Goal: Task Accomplishment & Management: Manage account settings

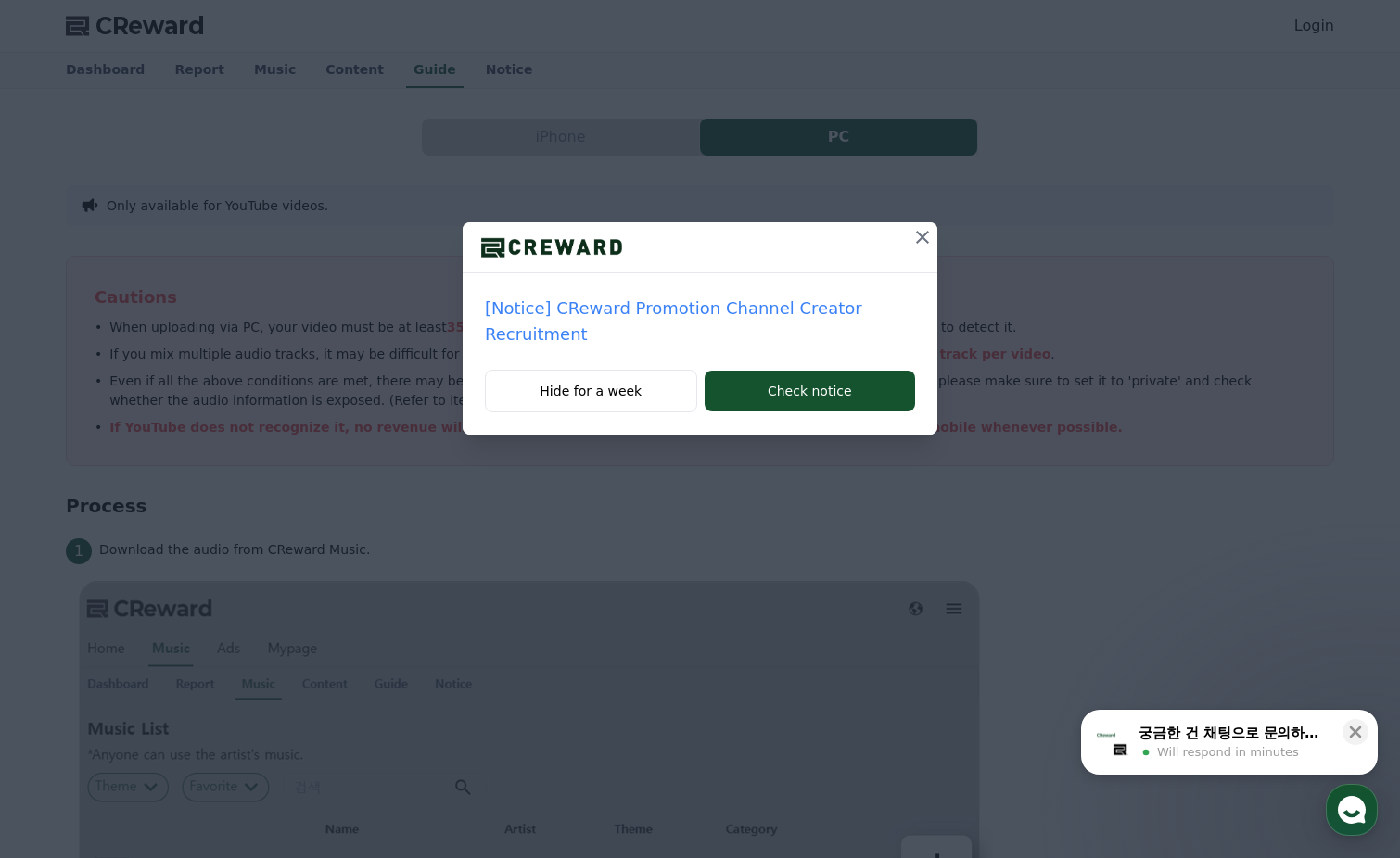
click at [643, 388] on button "Hide for a week" at bounding box center [591, 391] width 212 height 43
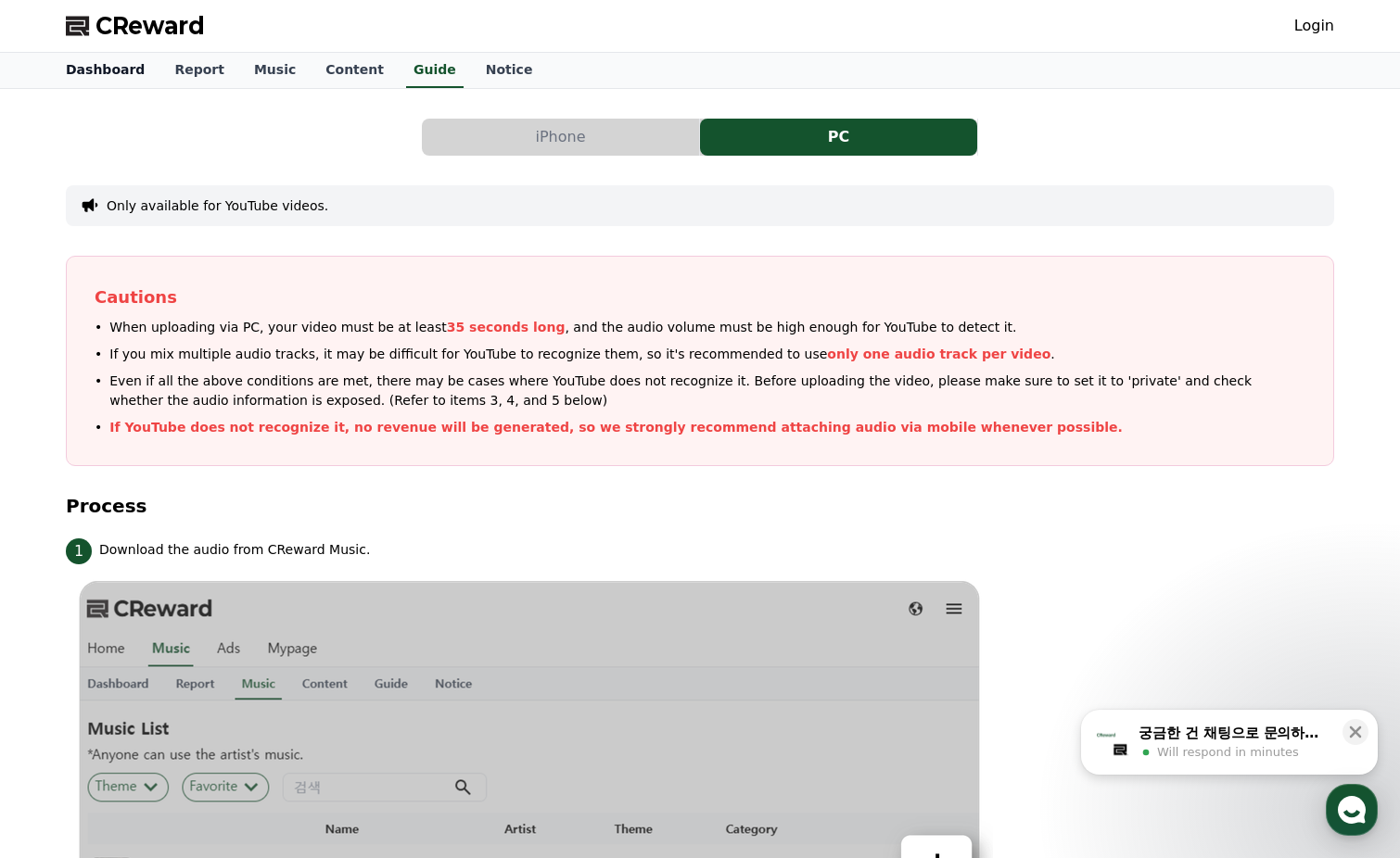
click at [127, 77] on link "Dashboard" at bounding box center [106, 70] width 108 height 35
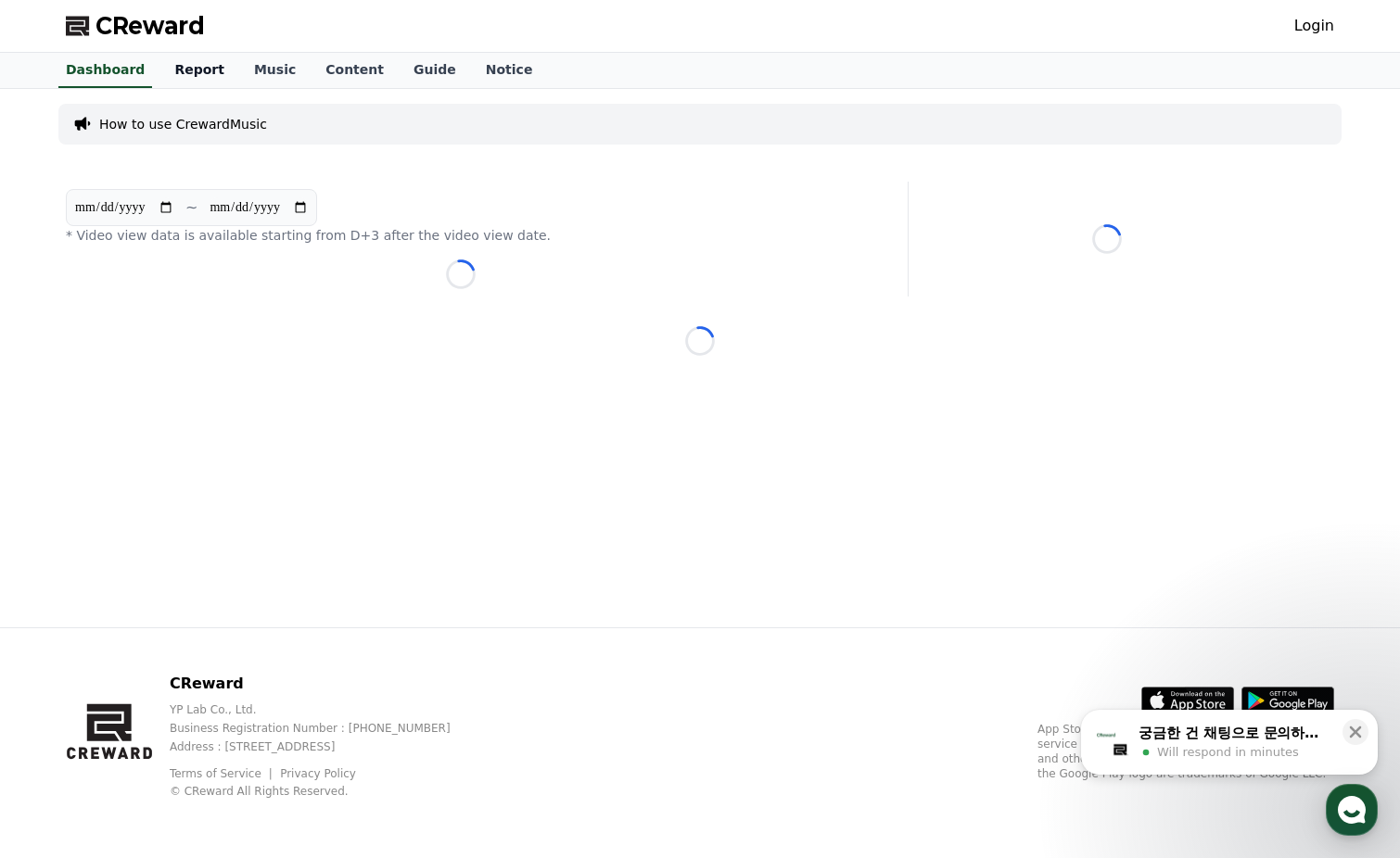
click at [189, 75] on link "Report" at bounding box center [200, 70] width 80 height 35
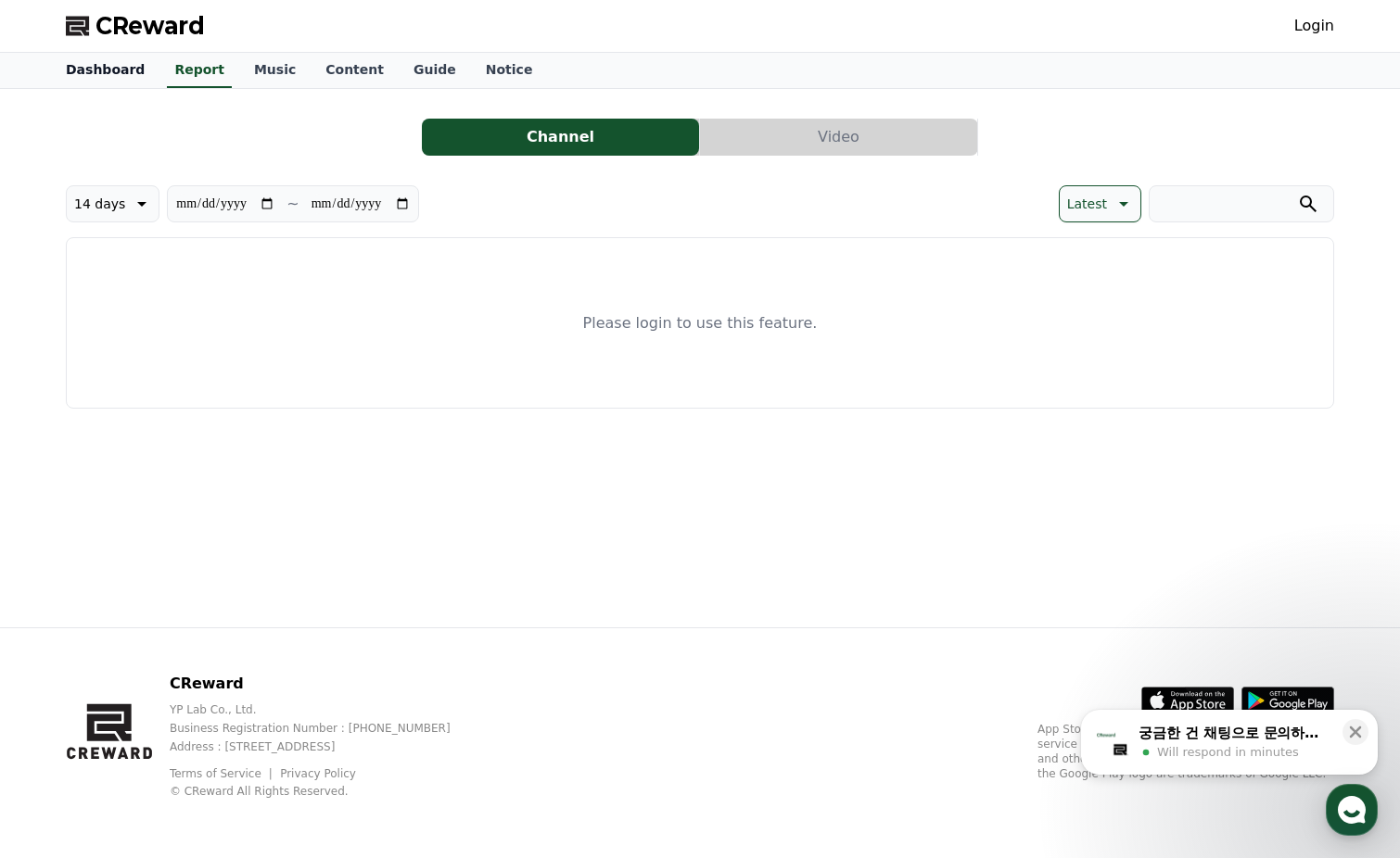
click at [98, 67] on link "Dashboard" at bounding box center [106, 70] width 108 height 35
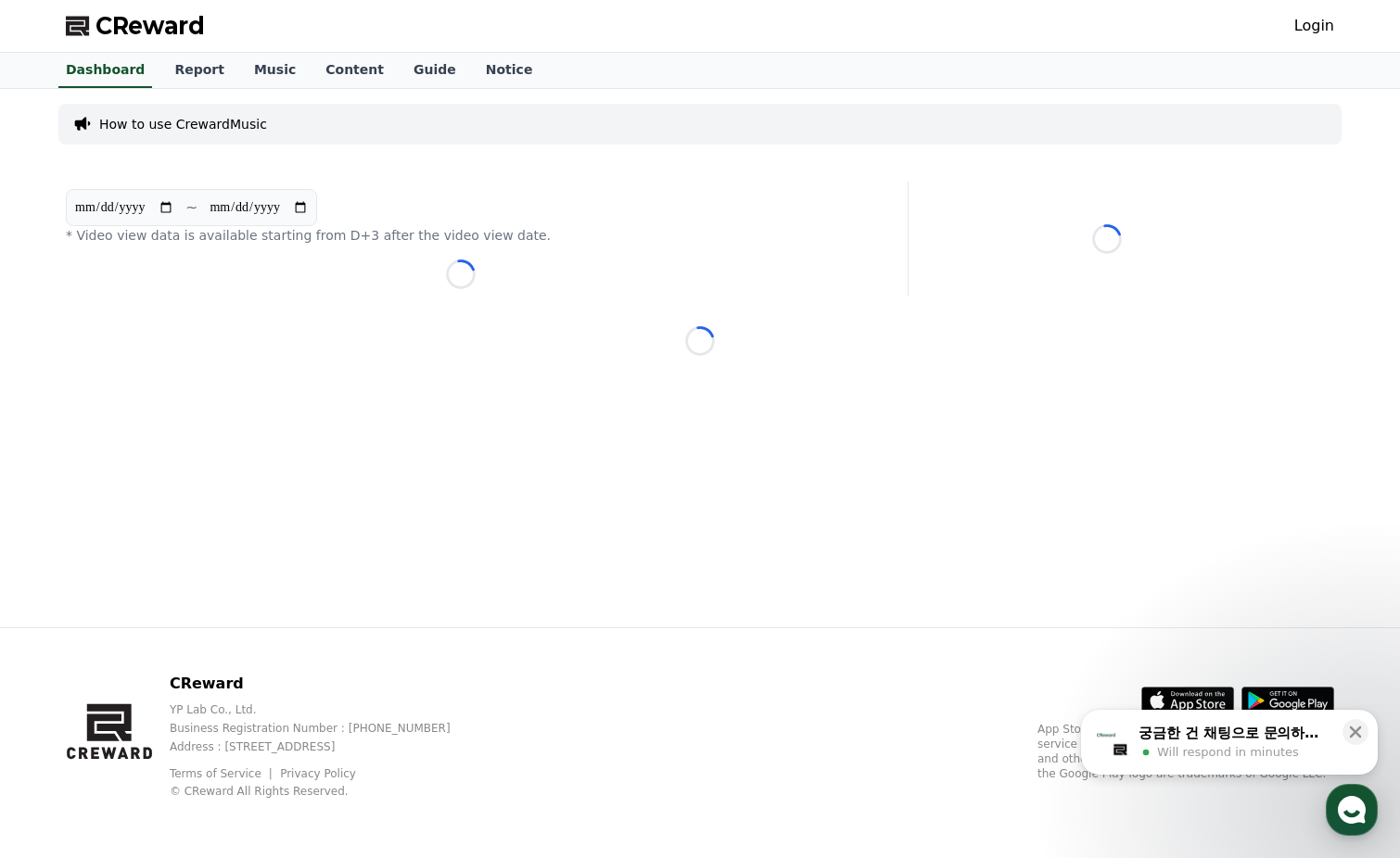
click at [1315, 35] on link "Login" at bounding box center [1314, 26] width 40 height 22
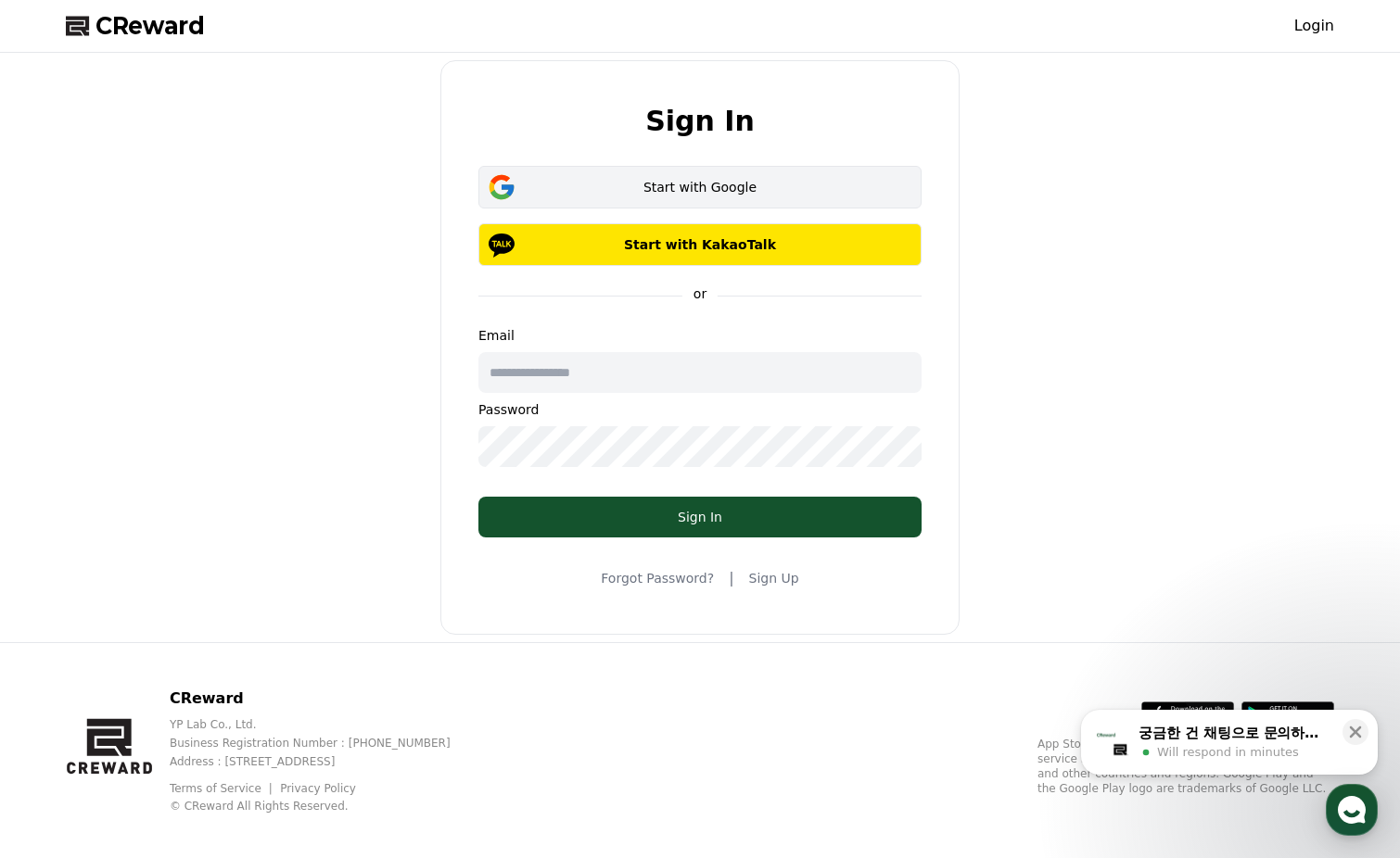
click at [646, 185] on div "Start with Google" at bounding box center [700, 186] width 389 height 18
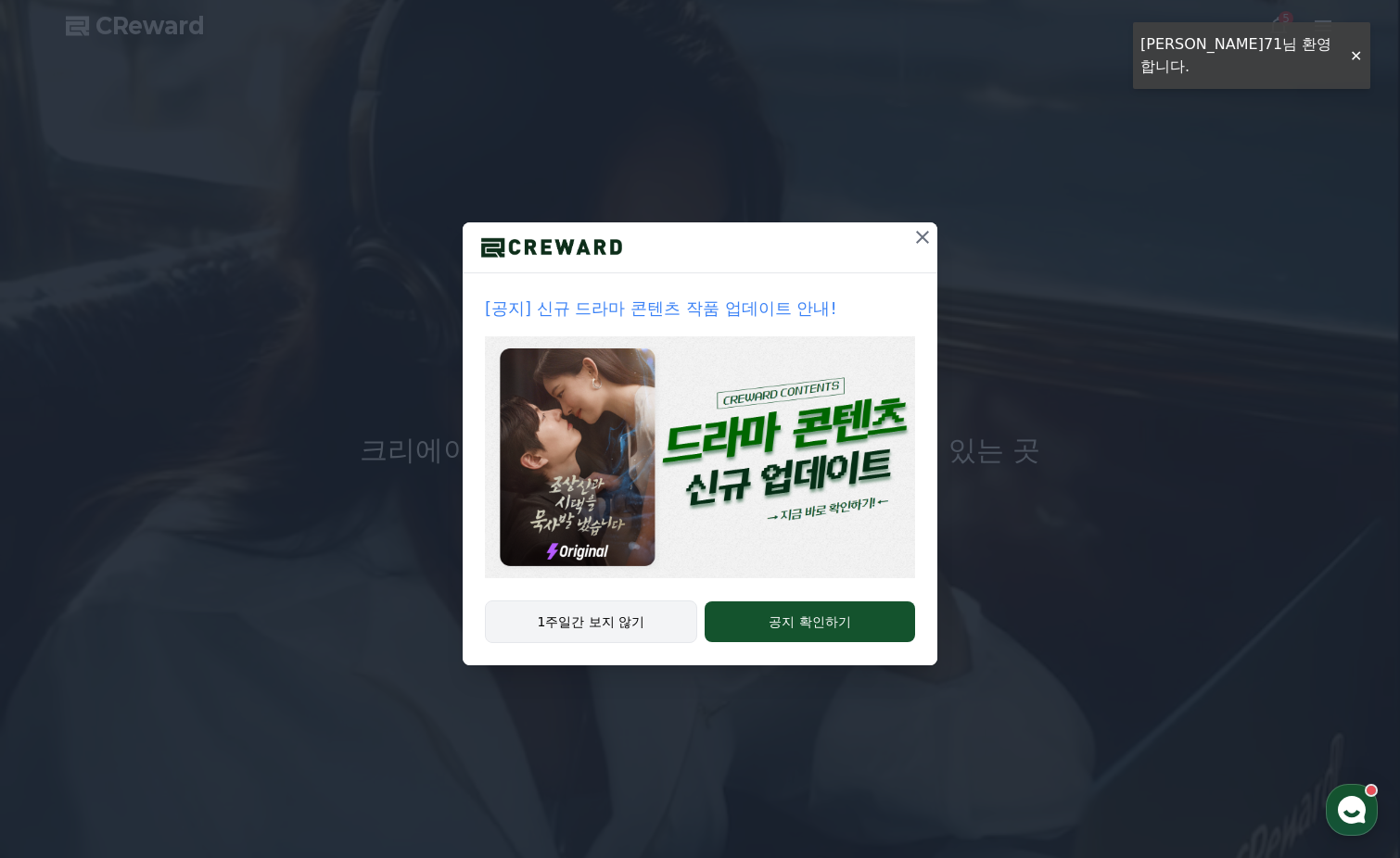
click at [647, 616] on button "1주일간 보지 않기" at bounding box center [591, 621] width 212 height 43
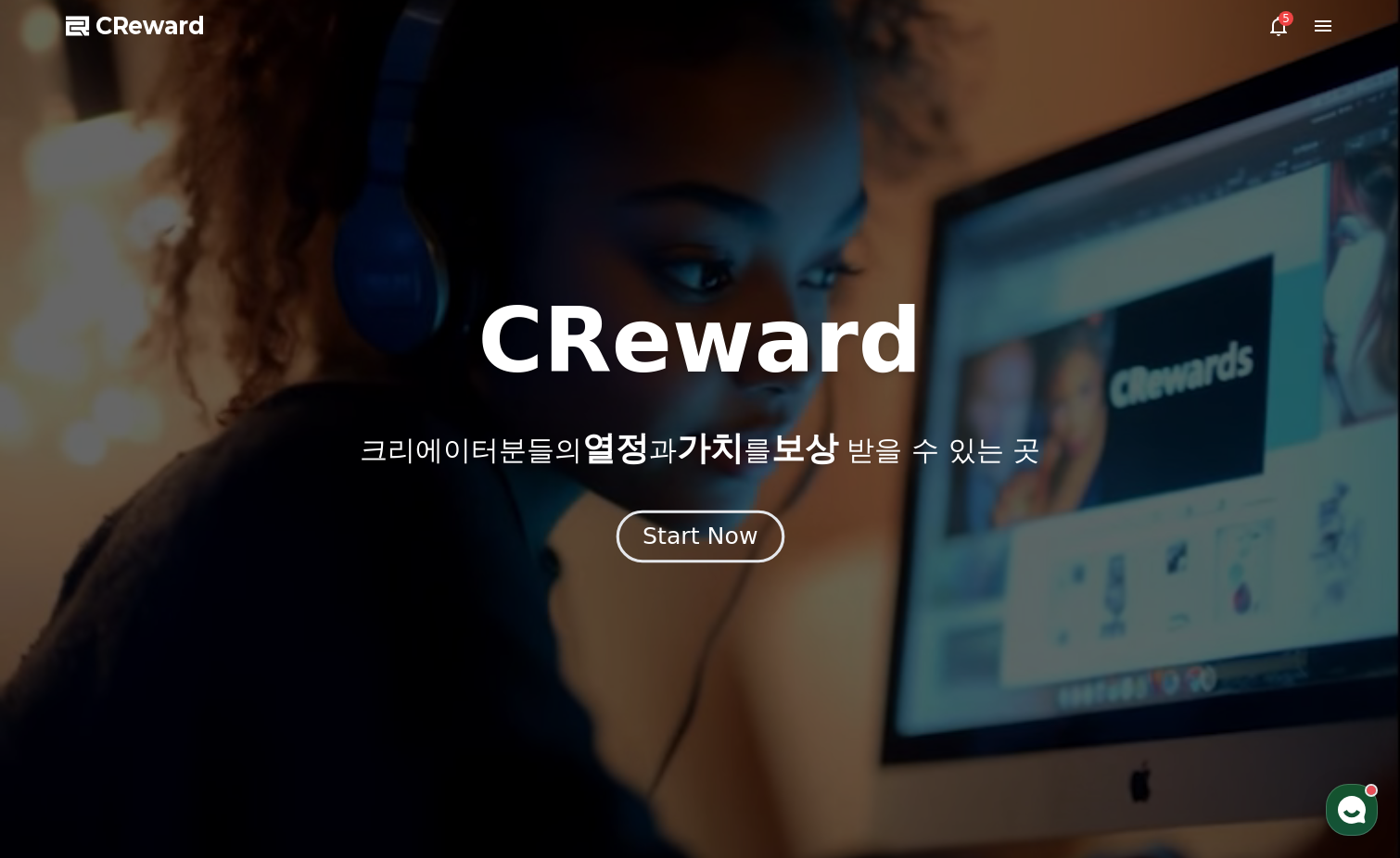
click at [707, 525] on div "Start Now" at bounding box center [700, 536] width 115 height 31
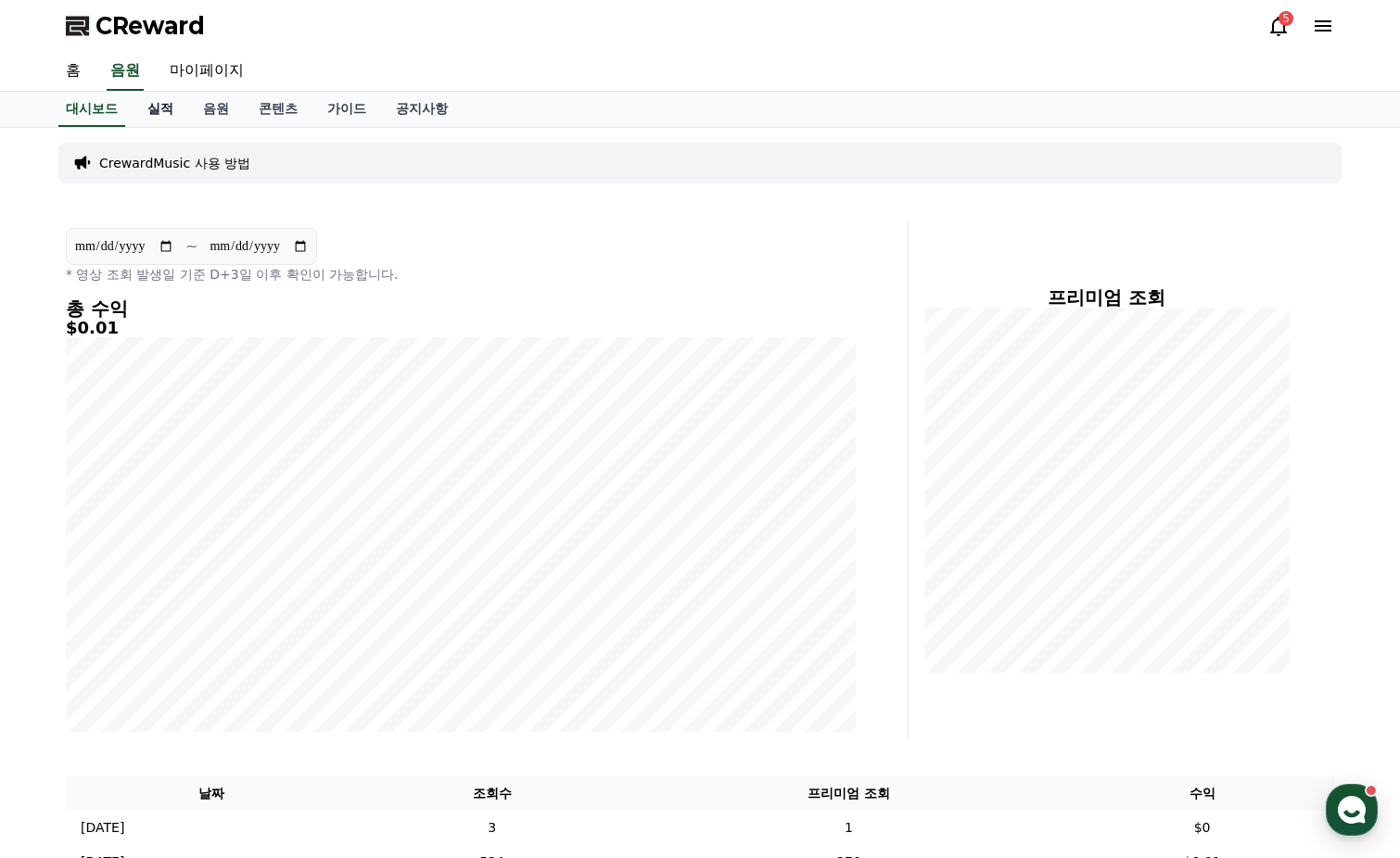
click at [153, 113] on link "실적" at bounding box center [160, 108] width 55 height 35
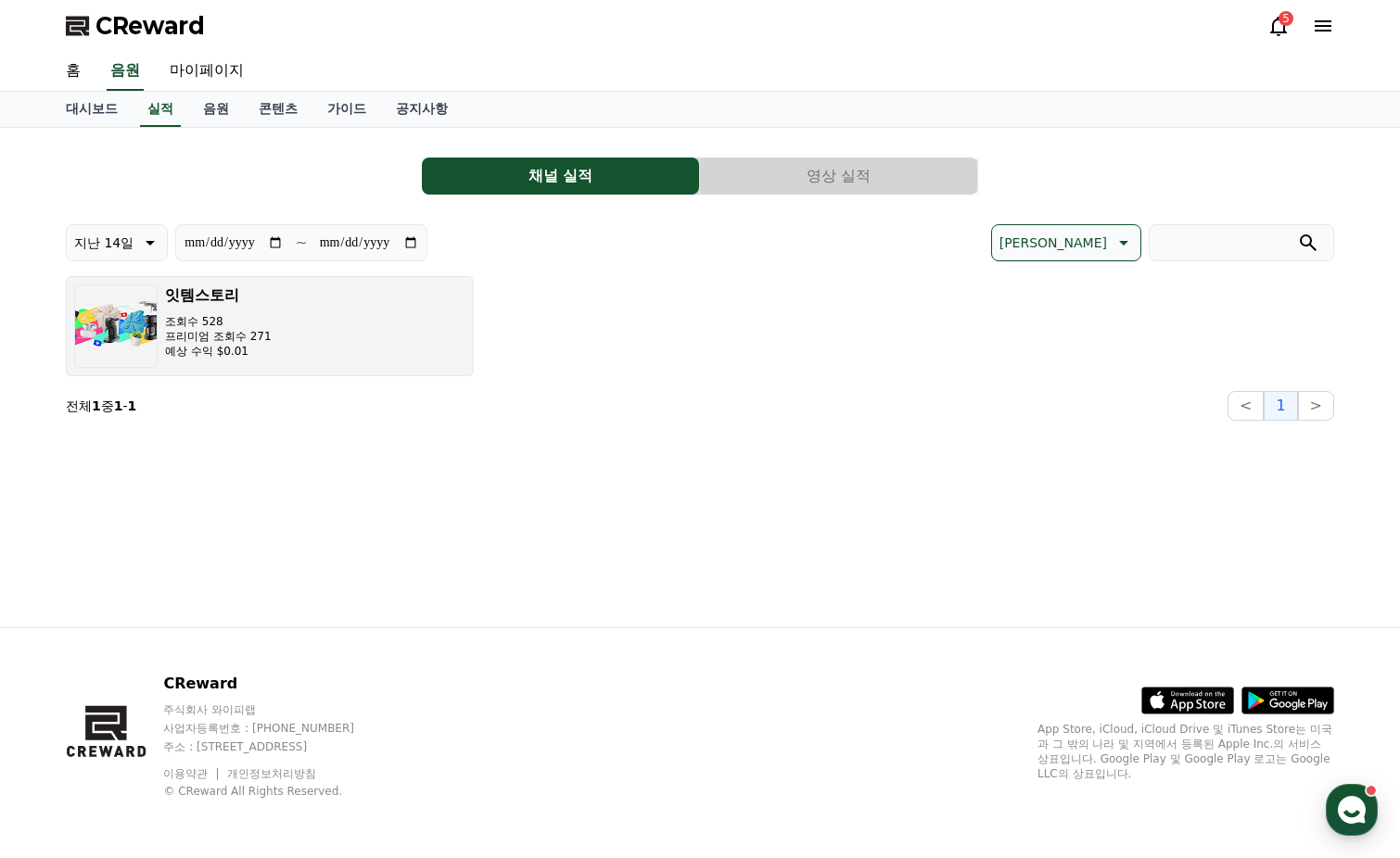
click at [343, 360] on button "잇템스토리 조회수 528 프리미엄 조회수 271 예상 수익 $0.01" at bounding box center [269, 325] width 408 height 100
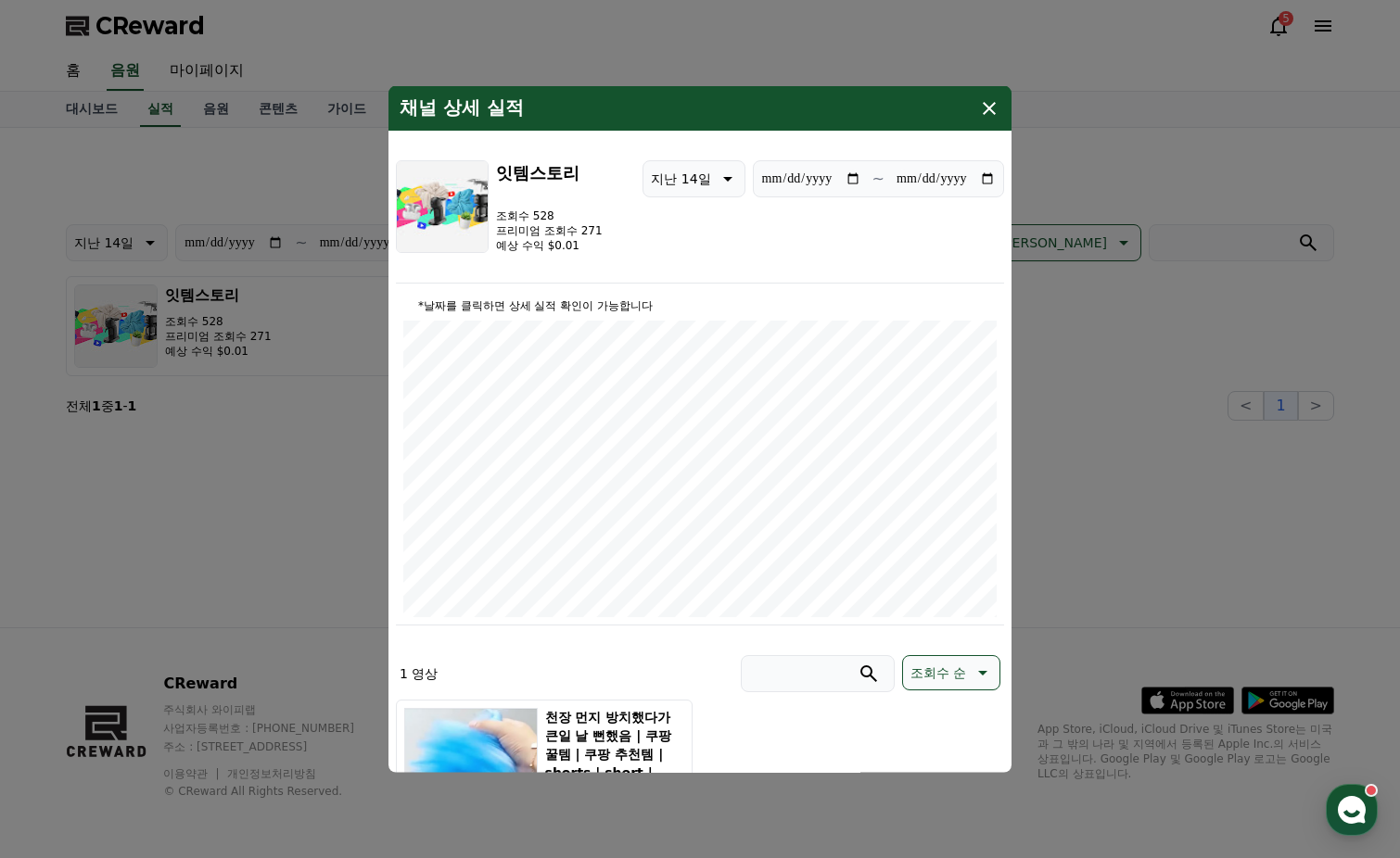
click at [1114, 135] on button "close modal" at bounding box center [700, 429] width 1400 height 858
